Goal: Obtain resource: Download file/media

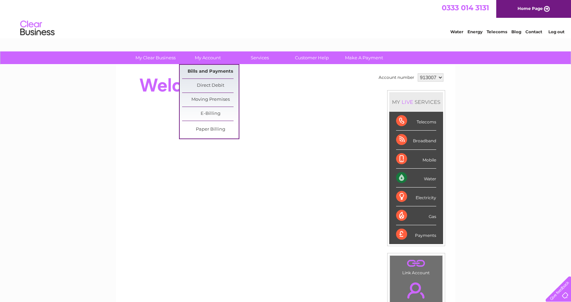
click at [204, 72] on link "Bills and Payments" at bounding box center [210, 72] width 57 height 14
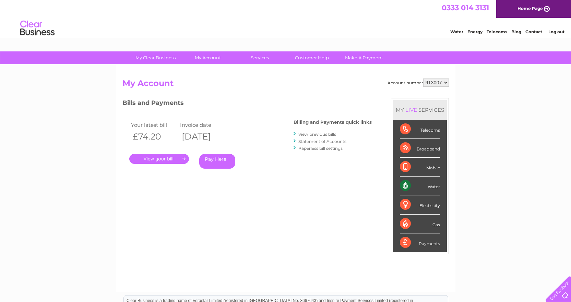
click at [169, 158] on link "." at bounding box center [159, 159] width 60 height 10
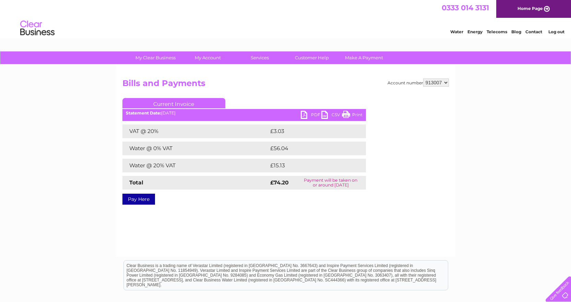
click at [313, 113] on link "PDF" at bounding box center [311, 116] width 21 height 10
click at [447, 85] on select "913007 914901" at bounding box center [436, 83] width 26 height 8
select select "914901"
click at [423, 79] on select "913007 914901" at bounding box center [436, 83] width 26 height 8
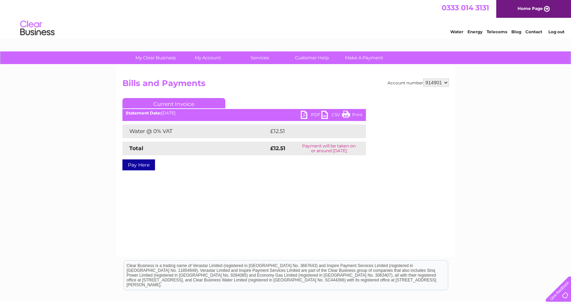
click at [313, 113] on link "PDF" at bounding box center [311, 116] width 21 height 10
click at [558, 32] on link "Log out" at bounding box center [557, 31] width 16 height 5
